Goal: Find specific page/section: Find specific page/section

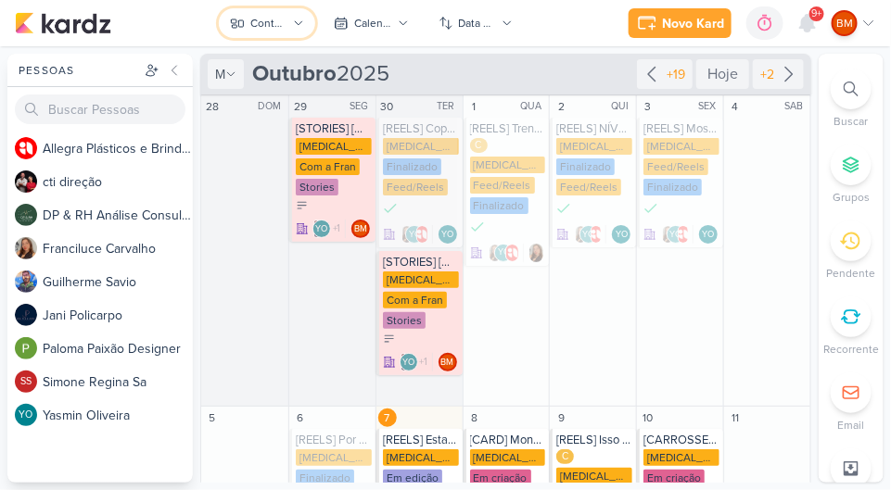
click at [292, 15] on button "Conteúdos [MEDICAL_DATA] Brindes PF" at bounding box center [267, 23] width 96 height 30
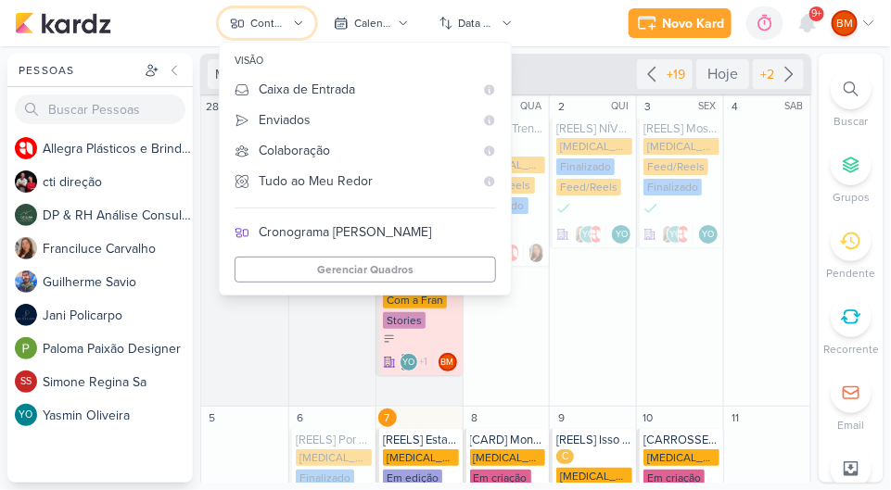
scroll to position [388, 0]
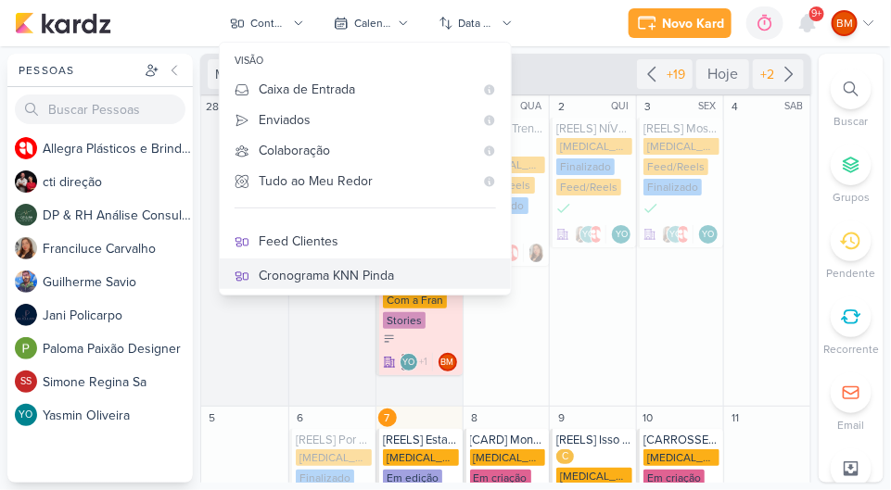
click at [397, 267] on div "Cronograma KNN Pinda" at bounding box center [377, 275] width 237 height 19
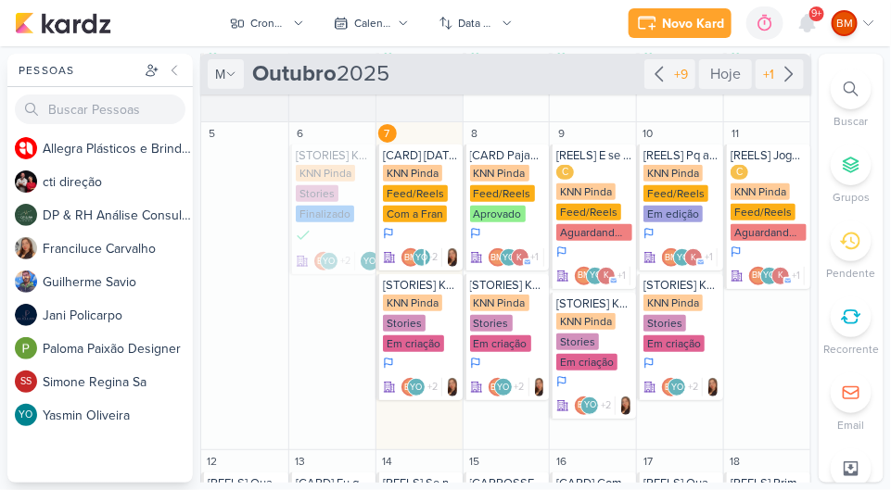
scroll to position [162, 0]
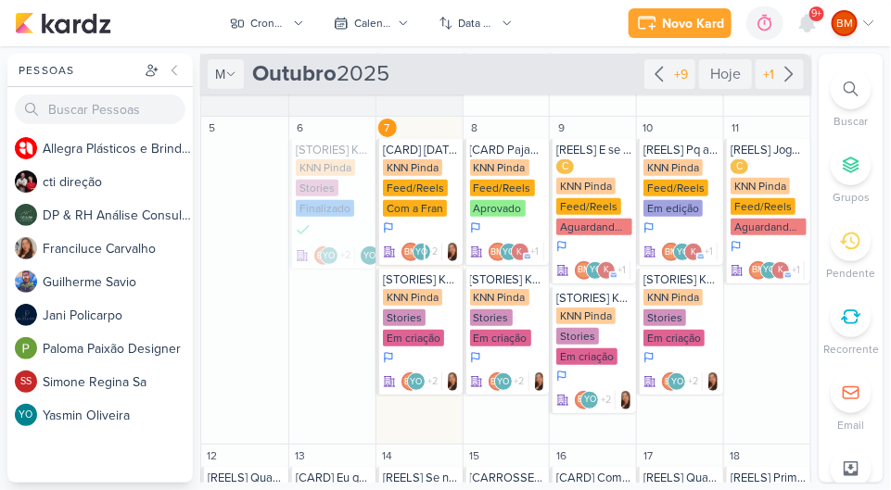
click at [422, 276] on div "[STORIES] KNN Pinda" at bounding box center [421, 279] width 76 height 15
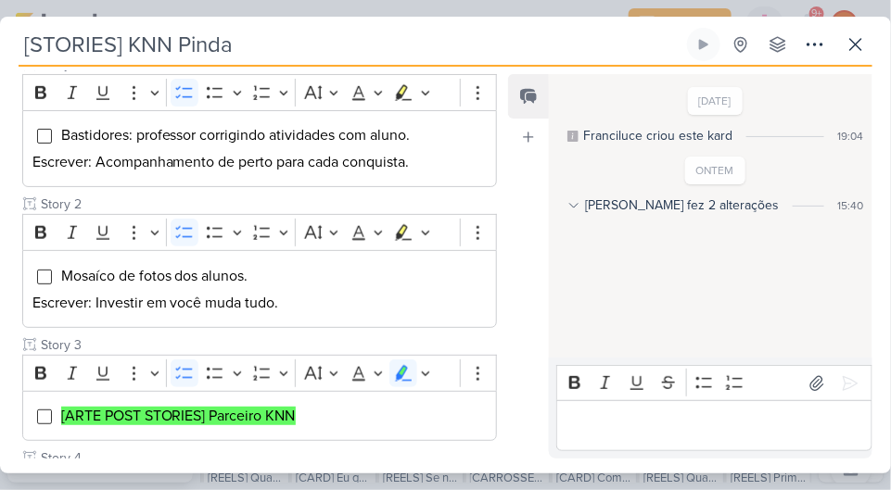
scroll to position [431, 0]
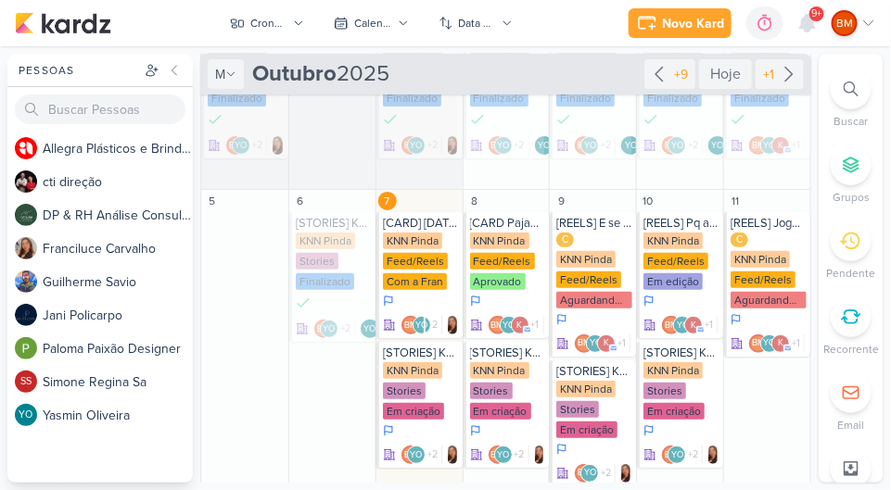
scroll to position [97, 0]
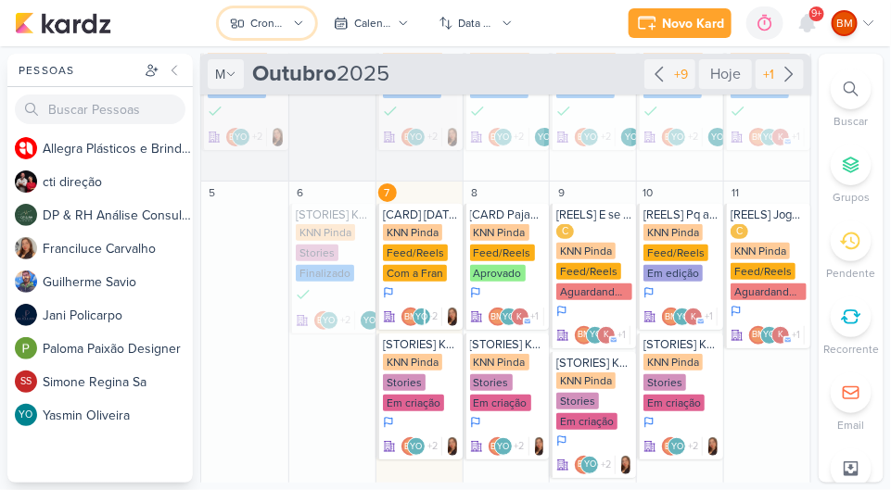
click at [251, 8] on button "Cronograma KNN Pinda" at bounding box center [267, 23] width 96 height 30
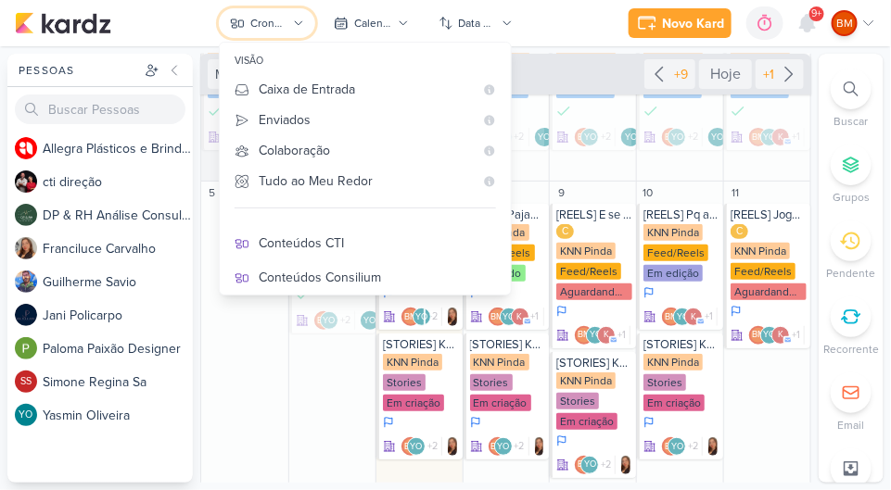
scroll to position [215, 0]
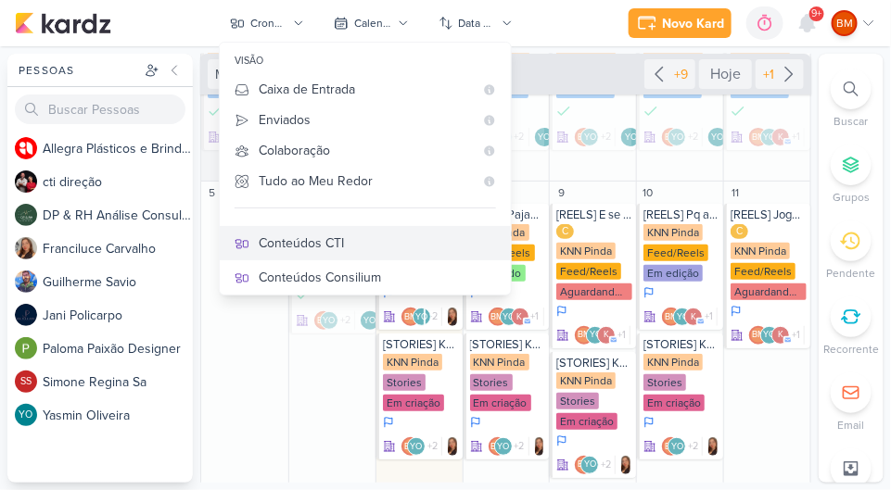
click at [329, 238] on div "Conteúdos CTI" at bounding box center [377, 243] width 237 height 19
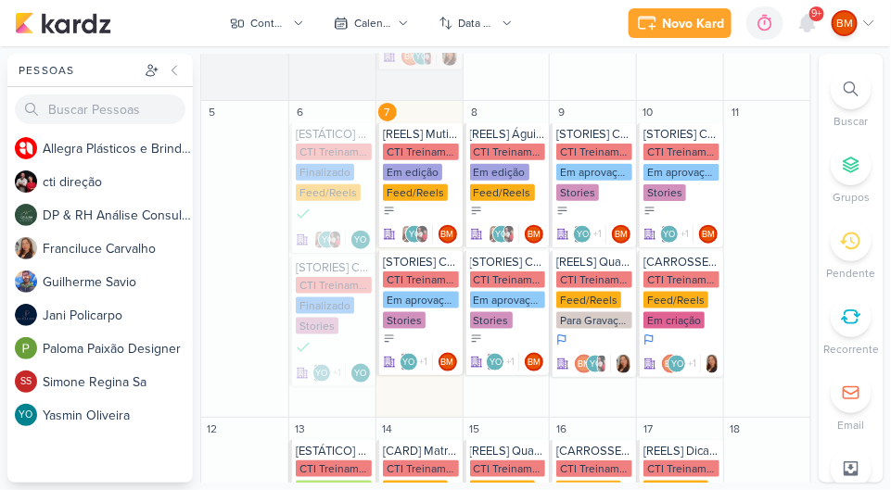
scroll to position [438, 0]
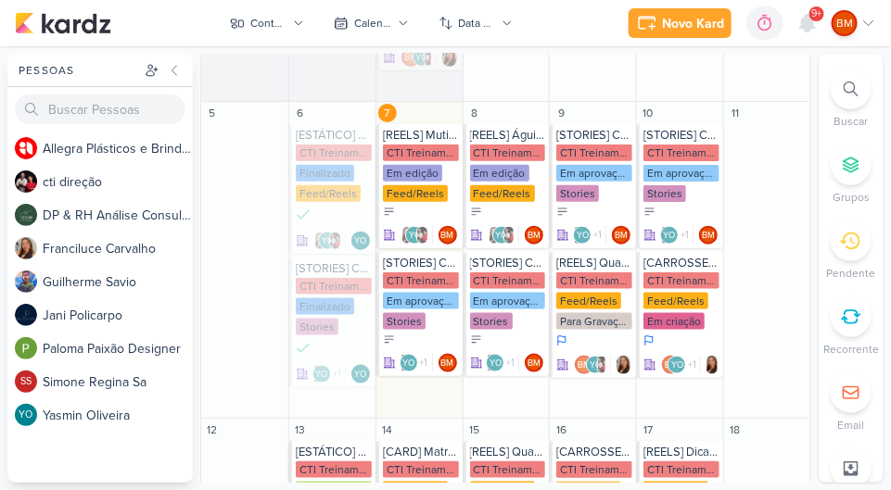
click at [588, 293] on div "Feed/Reels" at bounding box center [588, 301] width 65 height 17
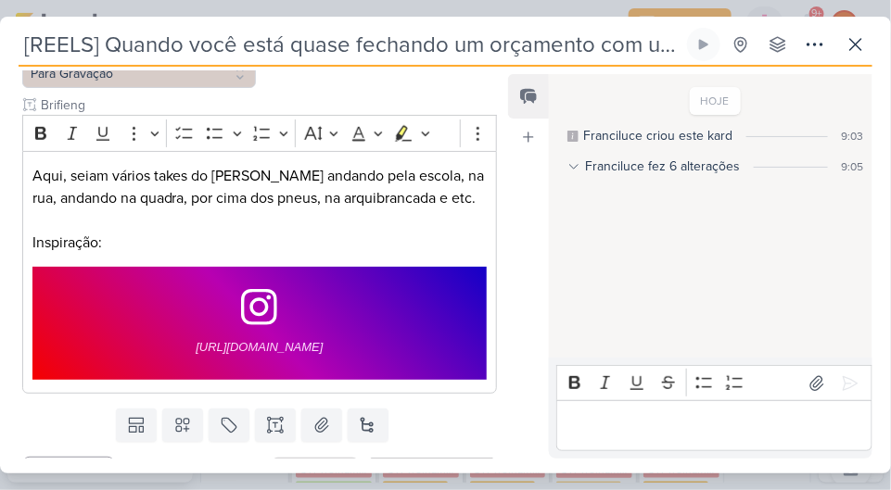
scroll to position [353, 0]
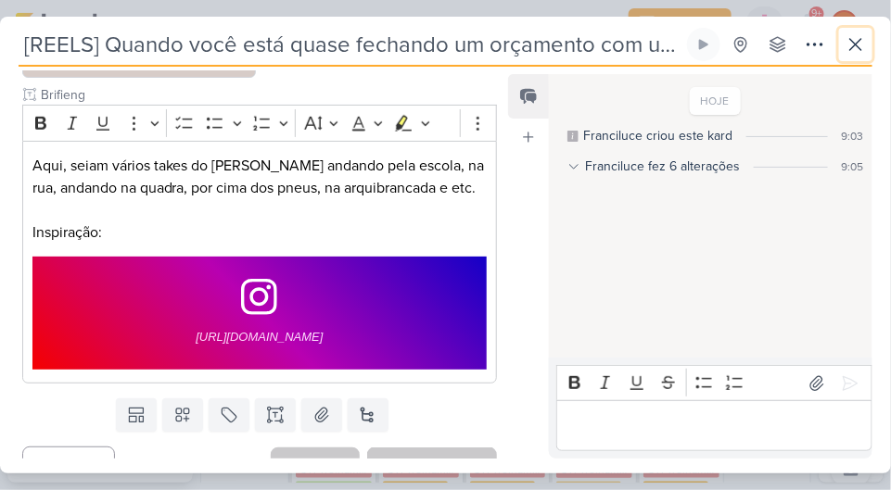
click at [842, 33] on button at bounding box center [855, 44] width 33 height 33
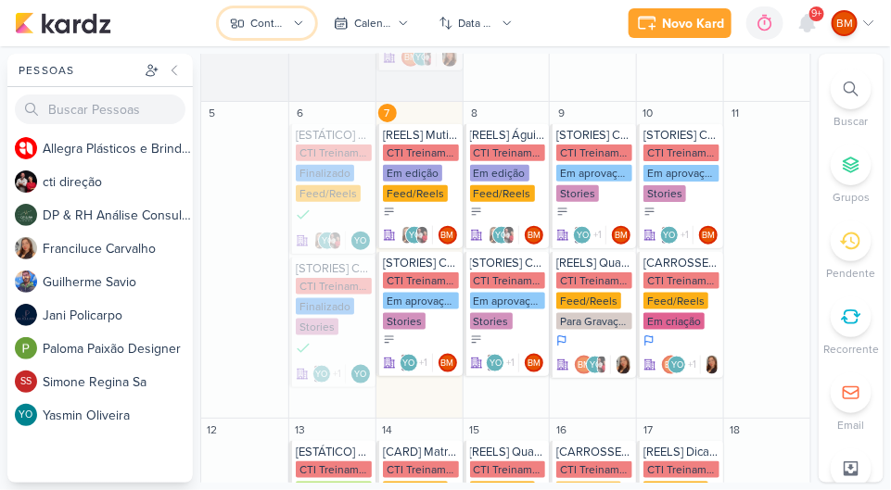
click at [278, 36] on button "Conteúdos CTI" at bounding box center [267, 23] width 96 height 30
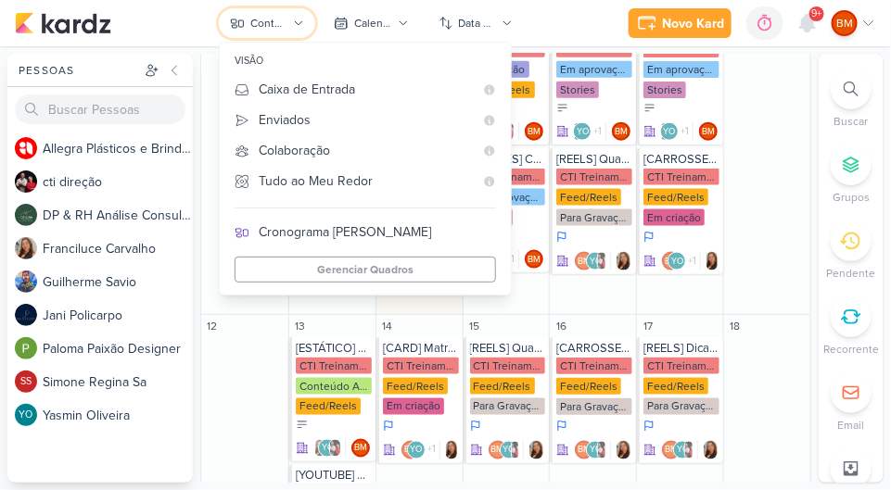
scroll to position [425, 0]
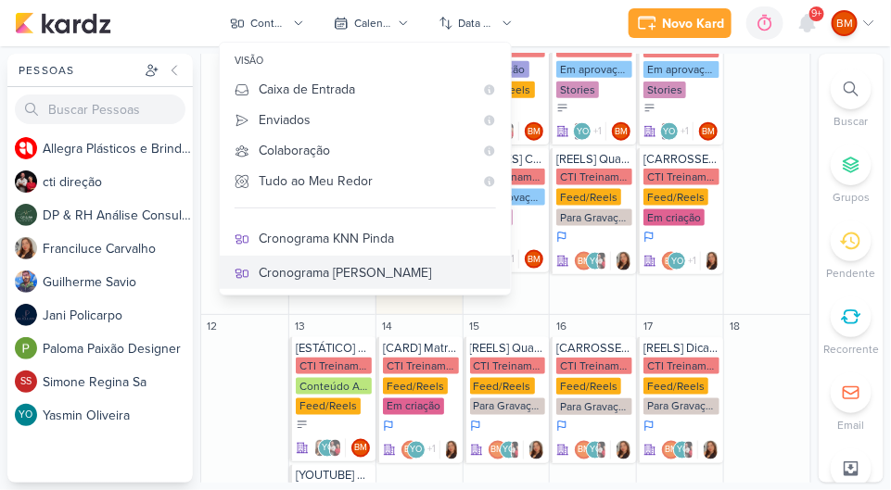
click at [399, 268] on div "Cronograma [PERSON_NAME]" at bounding box center [377, 272] width 237 height 19
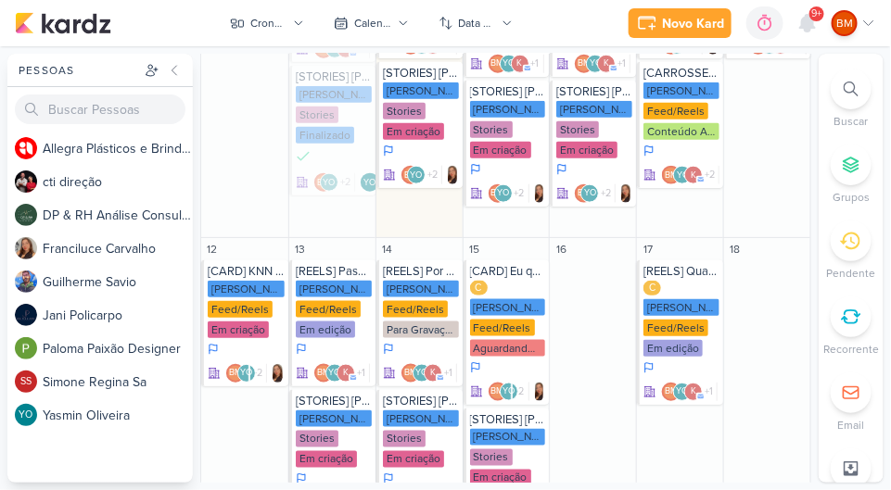
scroll to position [500, 0]
